Goal: Information Seeking & Learning: Learn about a topic

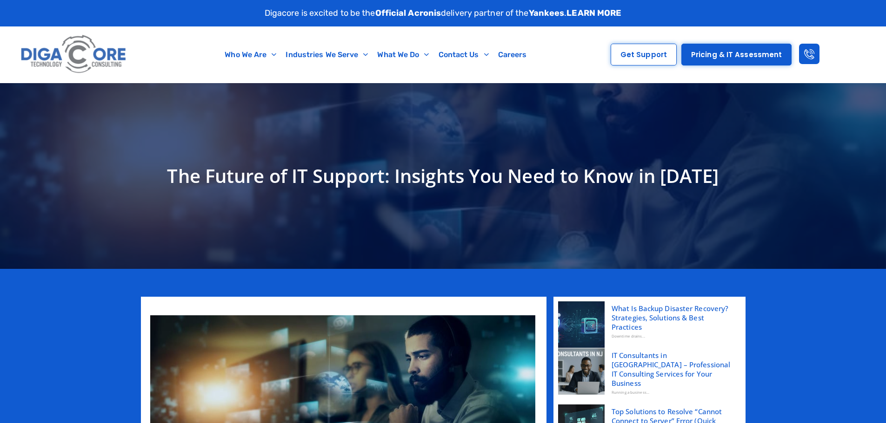
click at [408, 144] on div "The Future of IT Support: Insights You Need to Know in [DATE]" at bounding box center [443, 176] width 604 height 186
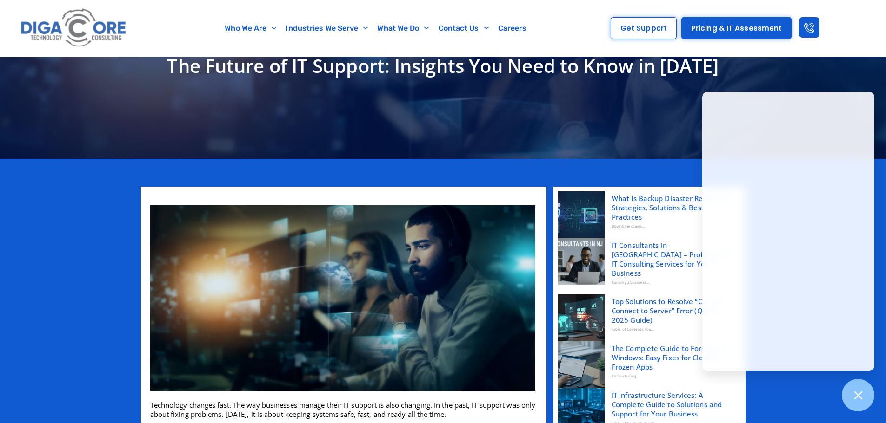
scroll to position [167, 0]
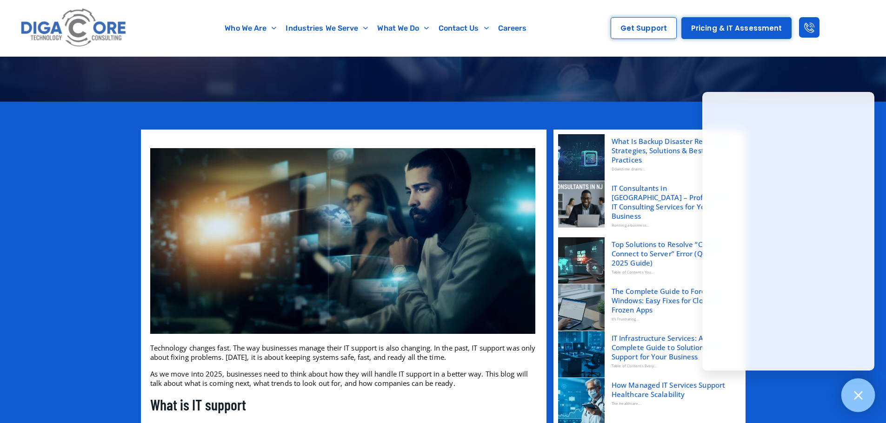
click at [860, 397] on icon at bounding box center [858, 396] width 12 height 12
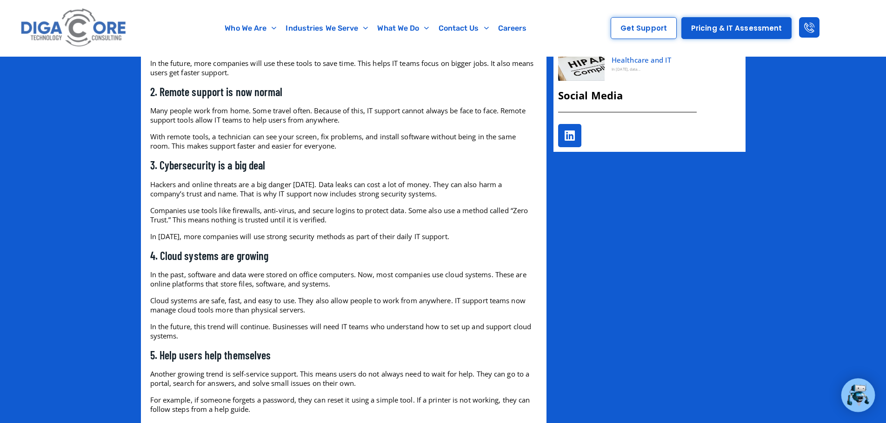
scroll to position [688, 0]
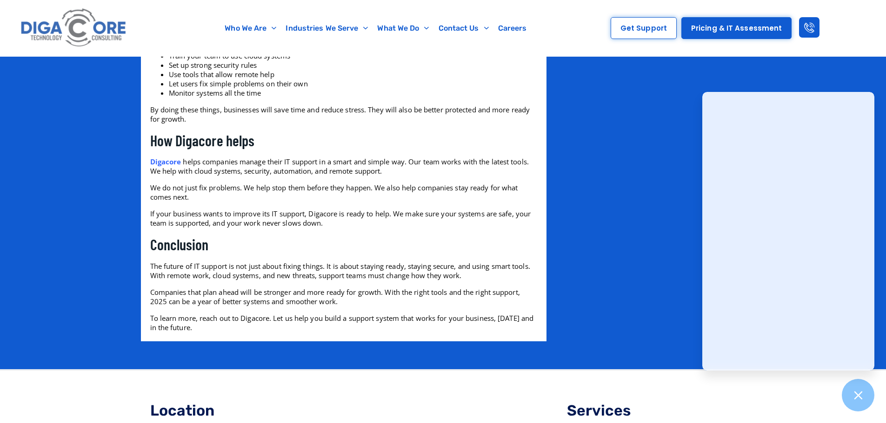
scroll to position [1320, 0]
